Goal: Information Seeking & Learning: Learn about a topic

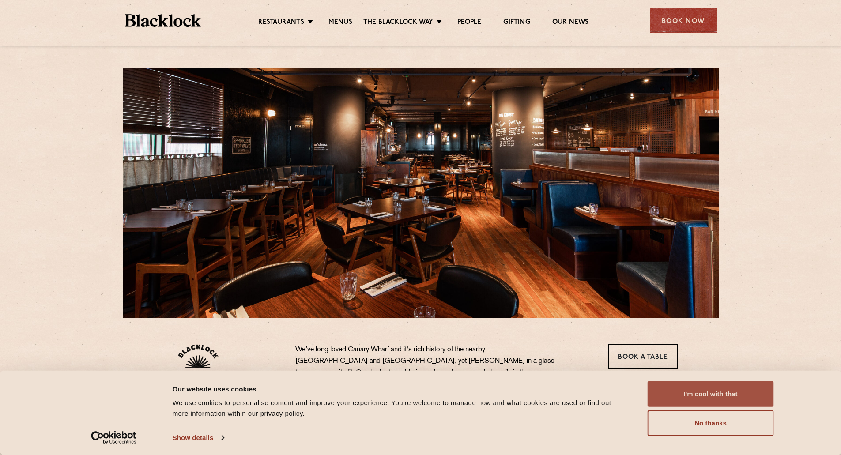
click at [732, 402] on button "I'm cool with that" at bounding box center [711, 395] width 126 height 26
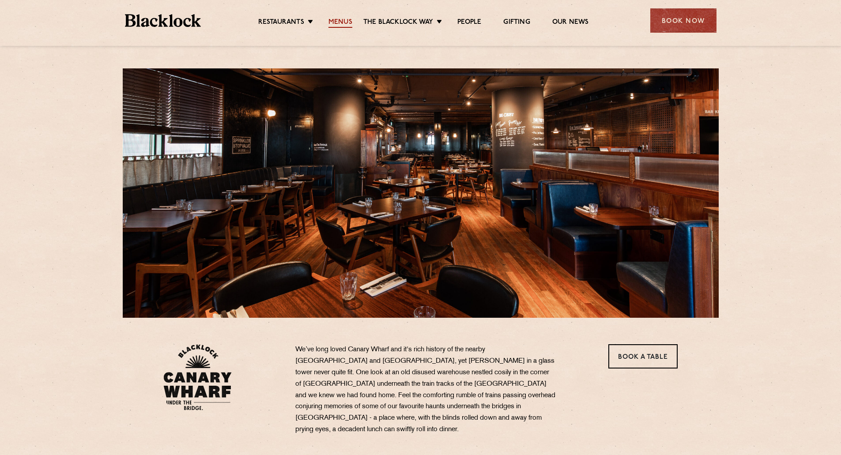
click at [341, 20] on link "Menus" at bounding box center [341, 23] width 24 height 10
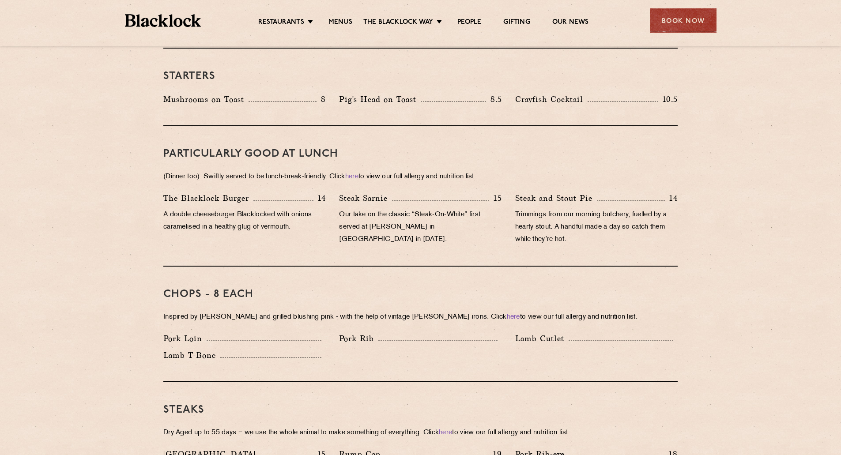
scroll to position [530, 0]
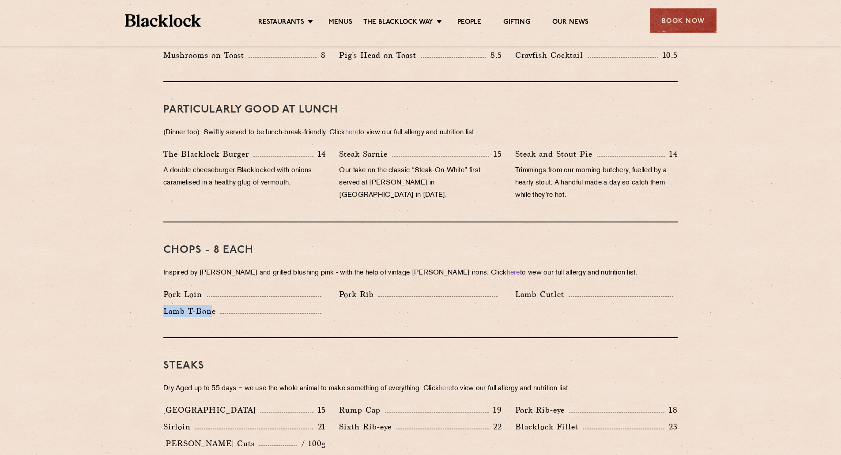
drag, startPoint x: 210, startPoint y: 300, endPoint x: 147, endPoint y: 296, distance: 63.7
click at [164, 305] on p "Lamb T-Bone" at bounding box center [191, 311] width 57 height 12
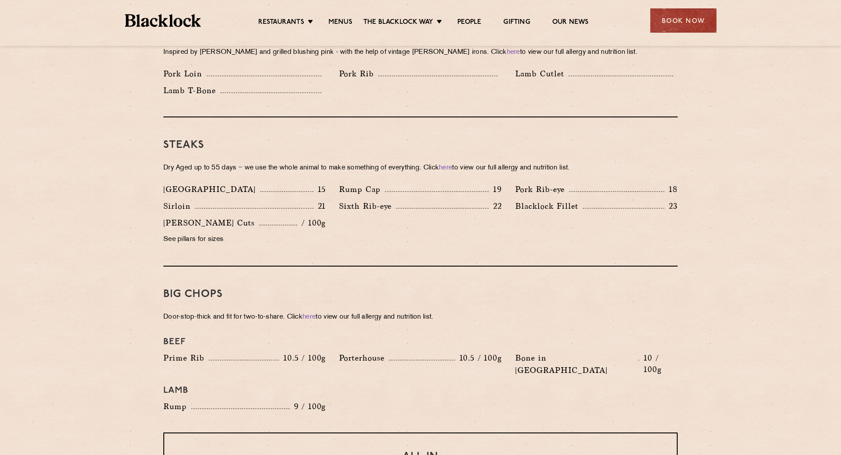
scroll to position [795, 0]
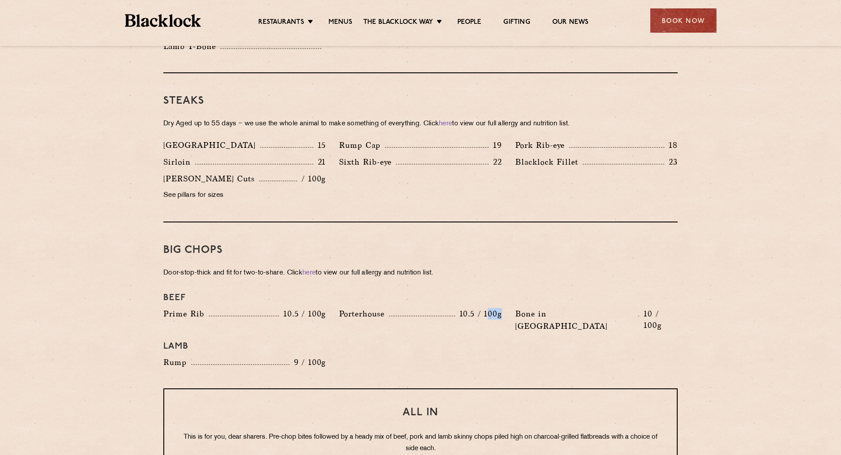
drag, startPoint x: 489, startPoint y: 303, endPoint x: 505, endPoint y: 303, distance: 16.3
click at [505, 308] on div "Porterhouse 10.5 / 100g" at bounding box center [421, 322] width 176 height 29
click at [502, 311] on div "Porterhouse 10.5 / 100g" at bounding box center [421, 322] width 176 height 29
drag, startPoint x: 485, startPoint y: 304, endPoint x: 498, endPoint y: 304, distance: 13.7
click at [498, 308] on p "10.5 / 100g" at bounding box center [478, 313] width 47 height 11
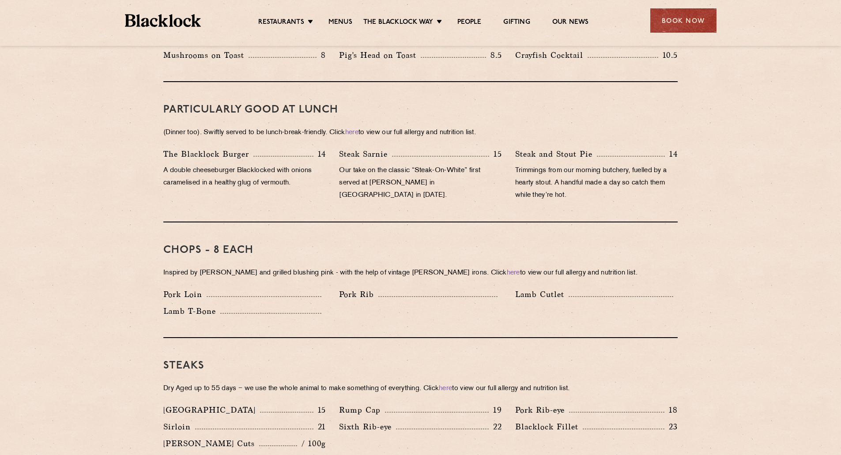
scroll to position [0, 0]
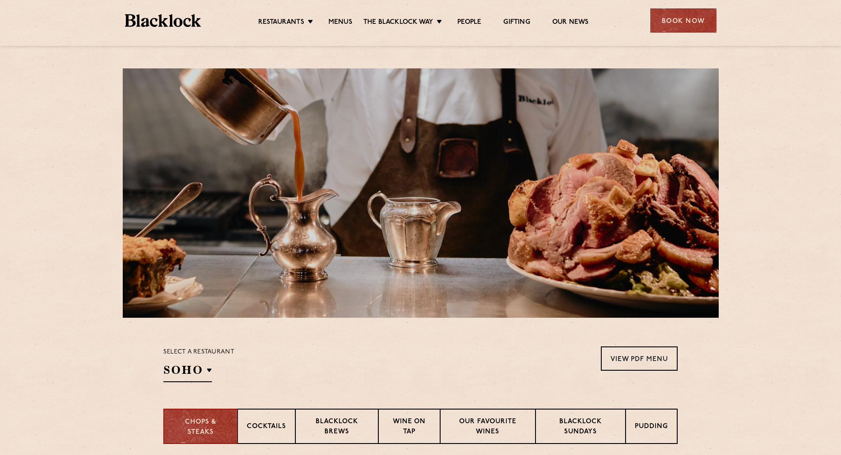
click at [614, 30] on div "Restaurants [GEOGRAPHIC_DATA] [GEOGRAPHIC_DATA] [GEOGRAPHIC_DATA] [GEOGRAPHIC_D…" at bounding box center [421, 19] width 618 height 39
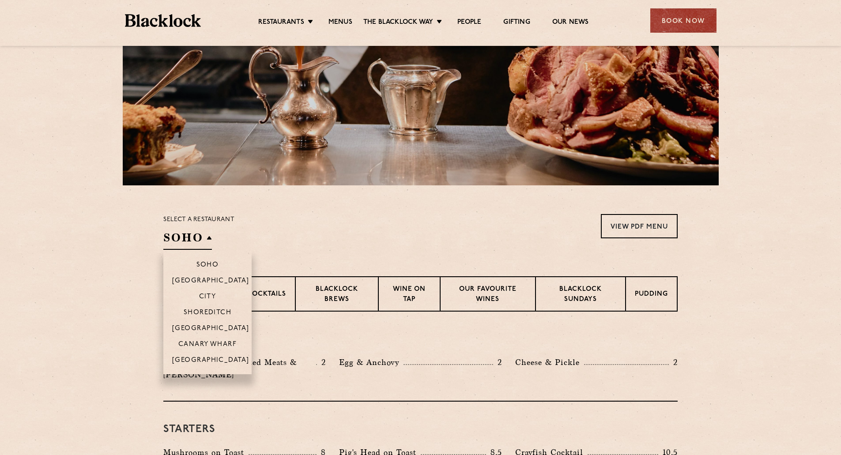
click at [204, 230] on h2 "SOHO" at bounding box center [187, 240] width 49 height 20
click at [216, 339] on li "Canary Wharf" at bounding box center [207, 344] width 88 height 16
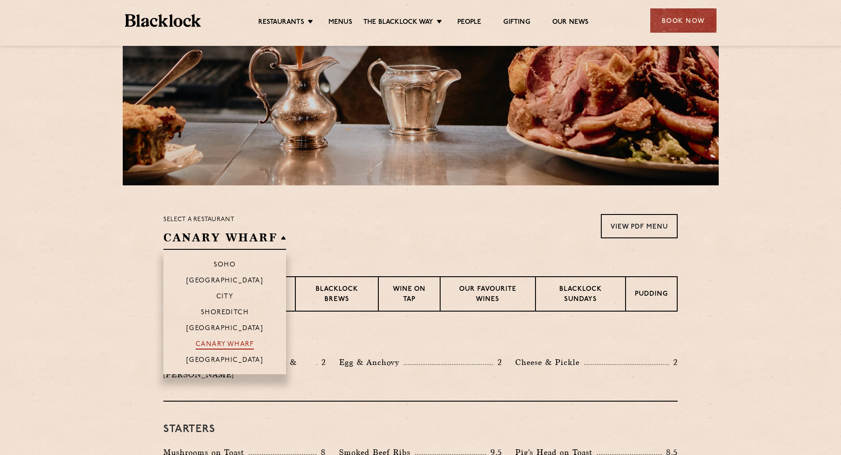
click at [242, 344] on p "Canary Wharf" at bounding box center [225, 345] width 58 height 9
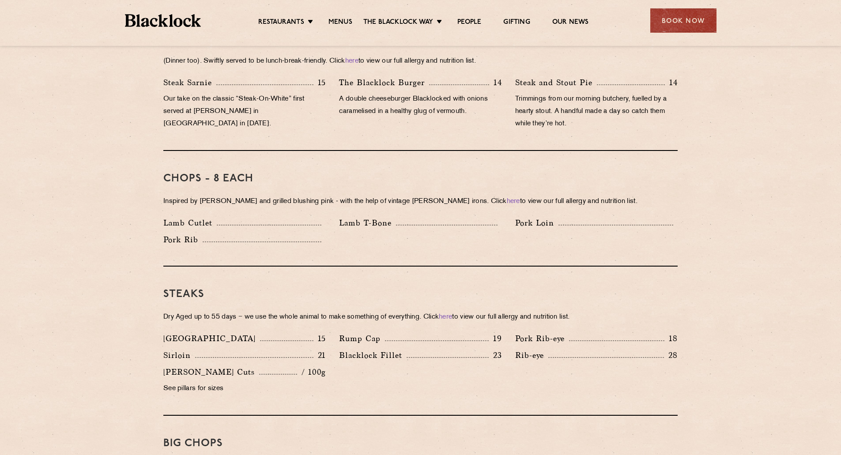
scroll to position [707, 0]
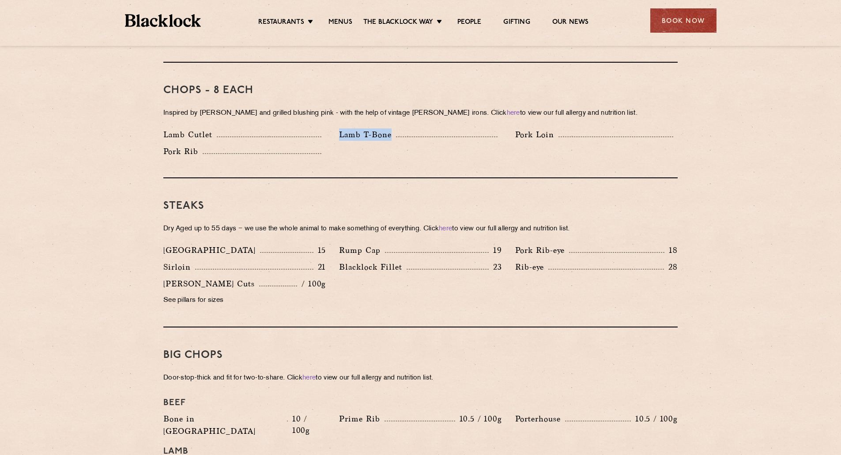
drag, startPoint x: 335, startPoint y: 125, endPoint x: 390, endPoint y: 126, distance: 55.7
click at [390, 129] on div "Lamb T-Bone" at bounding box center [421, 137] width 176 height 17
click at [383, 133] on div "Lamb T-Bone" at bounding box center [421, 137] width 176 height 17
drag, startPoint x: 155, startPoint y: 126, endPoint x: 403, endPoint y: 127, distance: 247.8
click at [403, 127] on div "Pre Chop Bites [PERSON_NAME] Potted Meats & Kimchi 2 Egg & Anchovy 2 Cheese & P…" at bounding box center [420, 382] width 537 height 1288
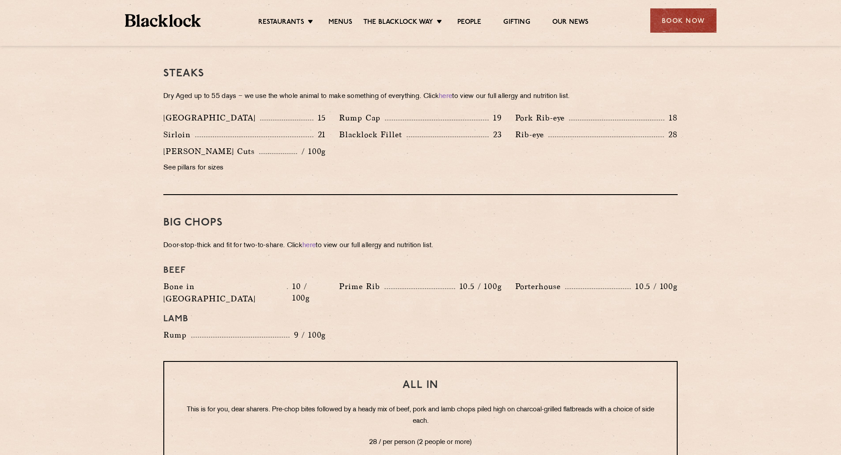
scroll to position [928, 0]
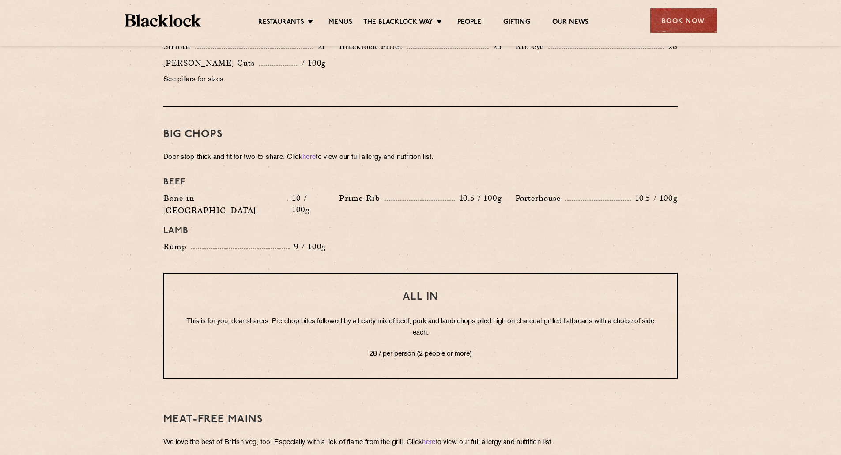
drag, startPoint x: 151, startPoint y: 221, endPoint x: 379, endPoint y: 234, distance: 227.9
click at [391, 235] on section "Pre Chop Bites [PERSON_NAME] Potted Meats & Kimchi 2 Egg & Anchovy 2 Cheese & P…" at bounding box center [420, 161] width 841 height 1288
click at [371, 232] on div "Beef Bone in [GEOGRAPHIC_DATA] 10 / 100g Prime Rib 10.5 / 100g [GEOGRAPHIC_DATA…" at bounding box center [421, 215] width 528 height 85
drag, startPoint x: 351, startPoint y: 232, endPoint x: 212, endPoint y: 223, distance: 138.6
click at [212, 223] on div "Beef Bone in [GEOGRAPHIC_DATA] 10 / 100g Prime Rib 10.5 / 100g [GEOGRAPHIC_DATA…" at bounding box center [421, 215] width 528 height 85
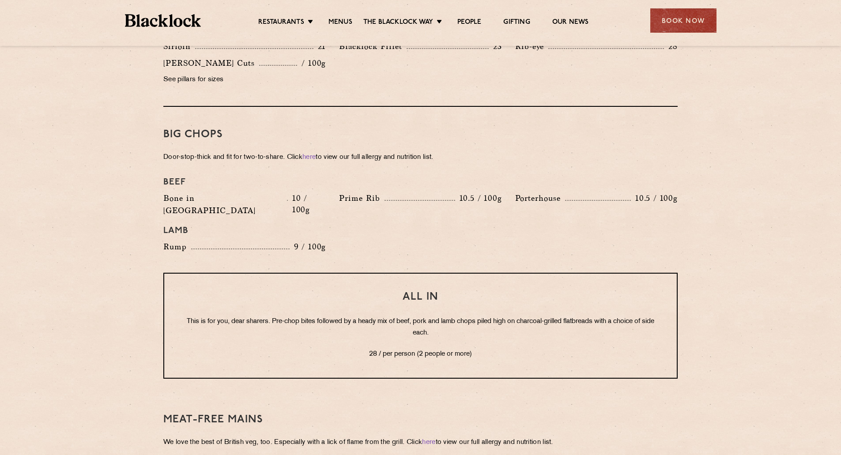
click at [292, 241] on p "9 / 100g" at bounding box center [308, 246] width 37 height 11
drag, startPoint x: 292, startPoint y: 223, endPoint x: 339, endPoint y: 223, distance: 46.8
click at [339, 223] on div "Beef Bone in [GEOGRAPHIC_DATA] 10 / 100g Prime Rib 10.5 / 100g [GEOGRAPHIC_DATA…" at bounding box center [421, 215] width 528 height 85
click at [399, 227] on div "Beef Bone in [GEOGRAPHIC_DATA] 10 / 100g Prime Rib 10.5 / 100g [GEOGRAPHIC_DATA…" at bounding box center [421, 215] width 528 height 85
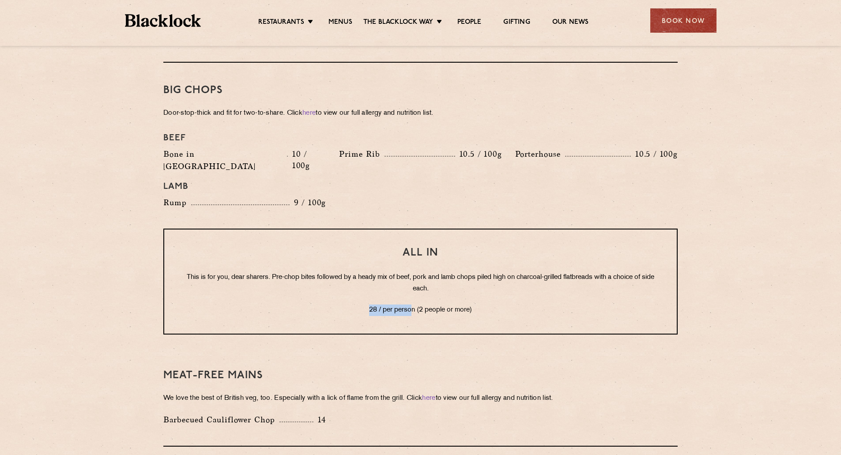
drag, startPoint x: 413, startPoint y: 285, endPoint x: 342, endPoint y: 281, distance: 71.2
click at [340, 305] on p "28 / per person (2 people or more)" at bounding box center [420, 310] width 477 height 11
click at [347, 305] on p "28 / per person (2 people or more)" at bounding box center [420, 310] width 477 height 11
